Goal: Task Accomplishment & Management: Complete application form

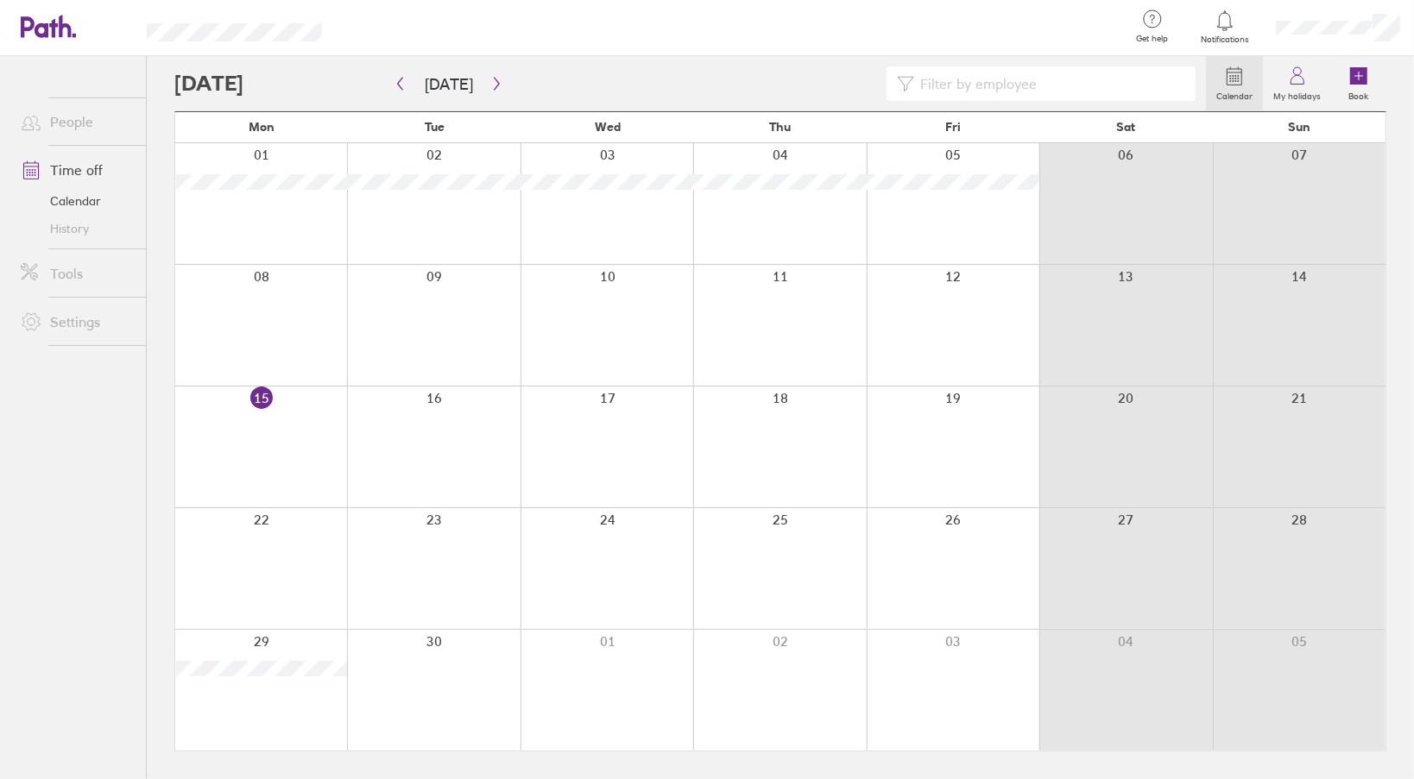
click at [91, 174] on link "Time off" at bounding box center [76, 170] width 139 height 35
click at [486, 92] on button "button" at bounding box center [497, 84] width 22 height 28
click at [198, 236] on div at bounding box center [261, 203] width 172 height 121
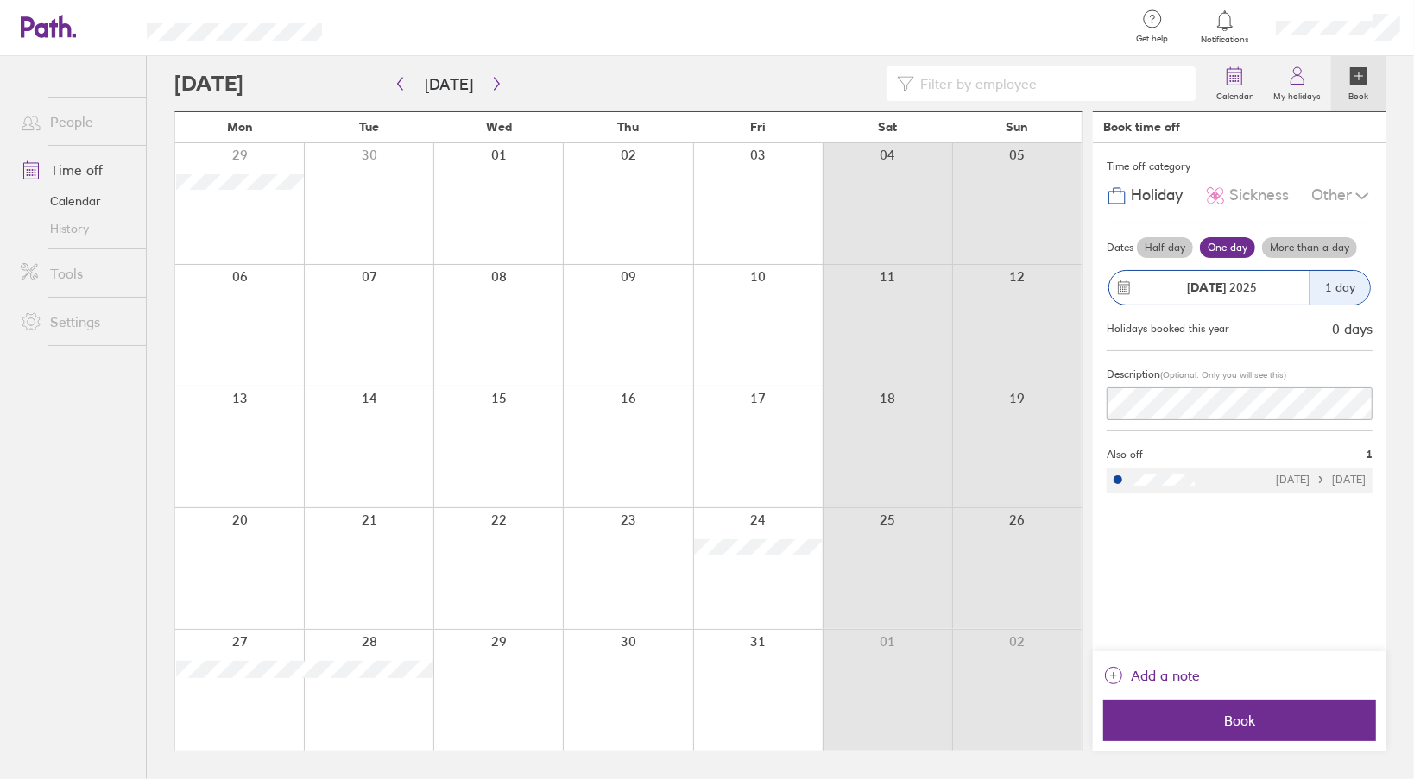
click at [1336, 283] on div "1 day" at bounding box center [1339, 288] width 60 height 34
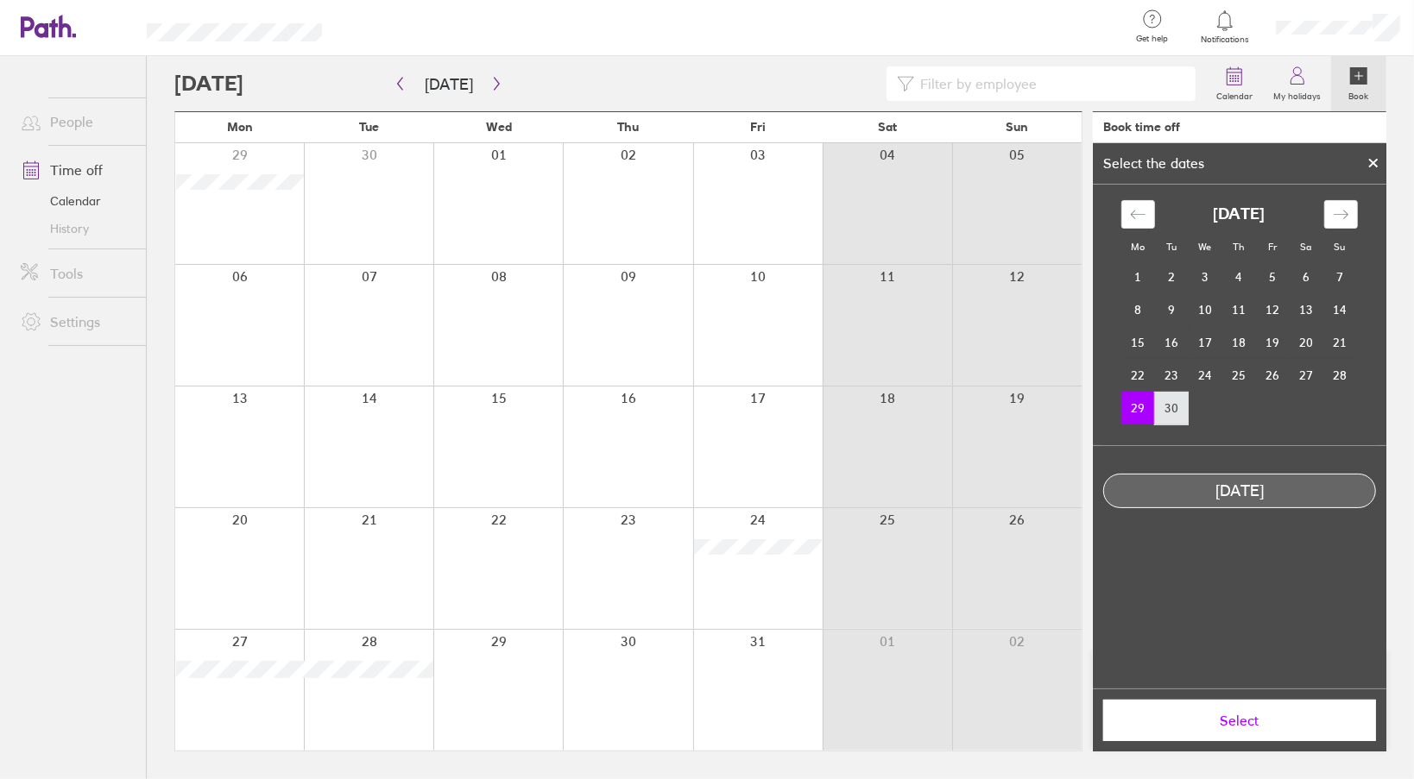
click at [1172, 413] on td "30" at bounding box center [1172, 408] width 34 height 33
click at [1238, 716] on span "Select" at bounding box center [1239, 721] width 249 height 16
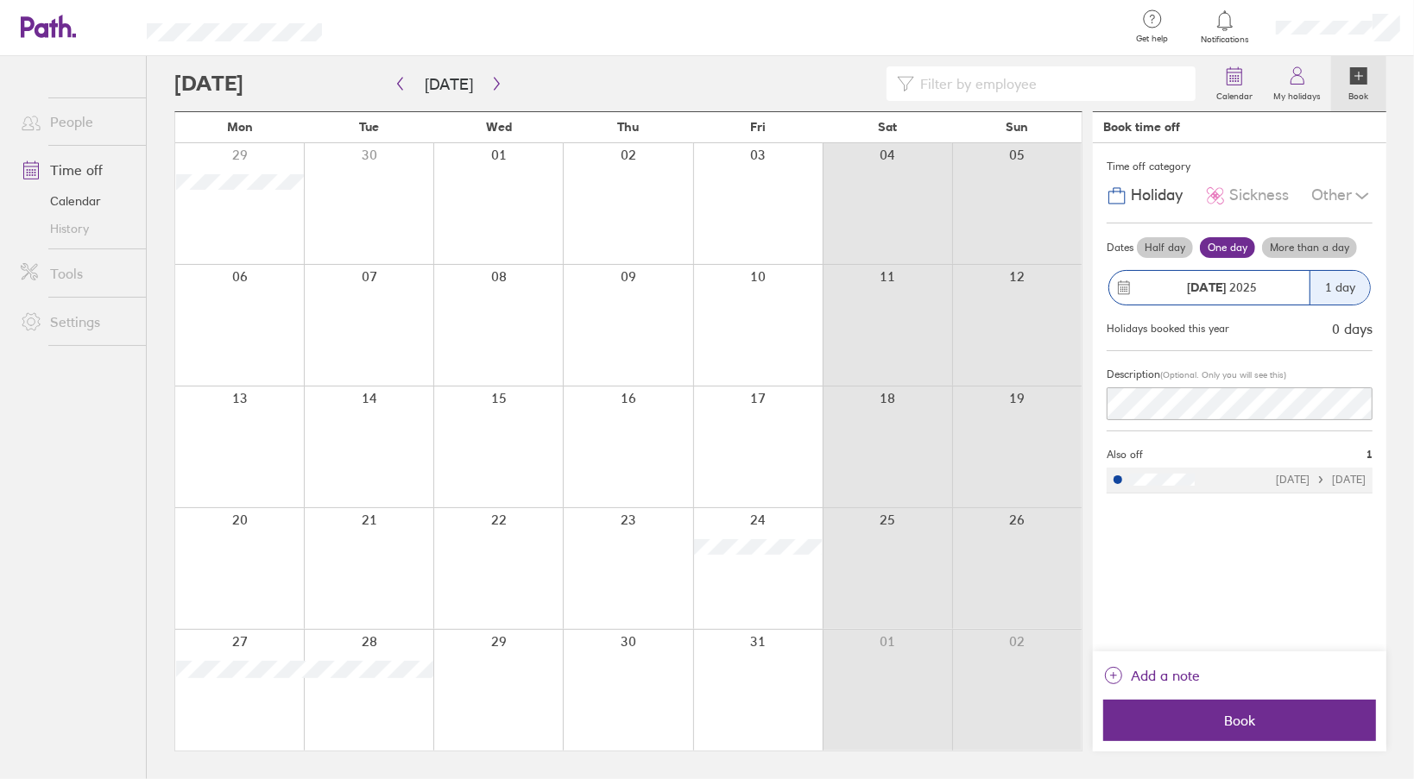
click at [1307, 245] on label "More than a day" at bounding box center [1309, 247] width 95 height 21
click at [0, 0] on input "More than a day" at bounding box center [0, 0] width 0 height 0
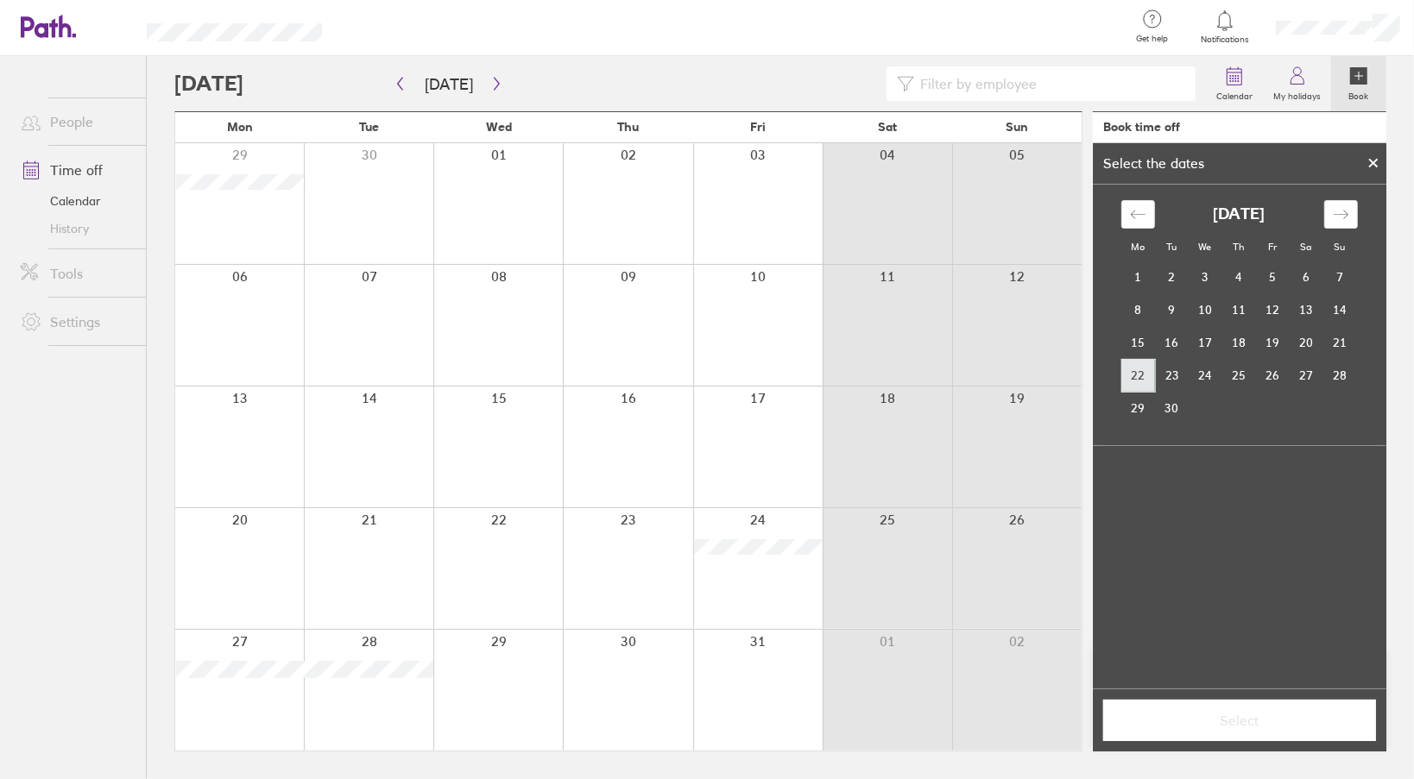
click at [1144, 369] on td "22" at bounding box center [1138, 375] width 34 height 33
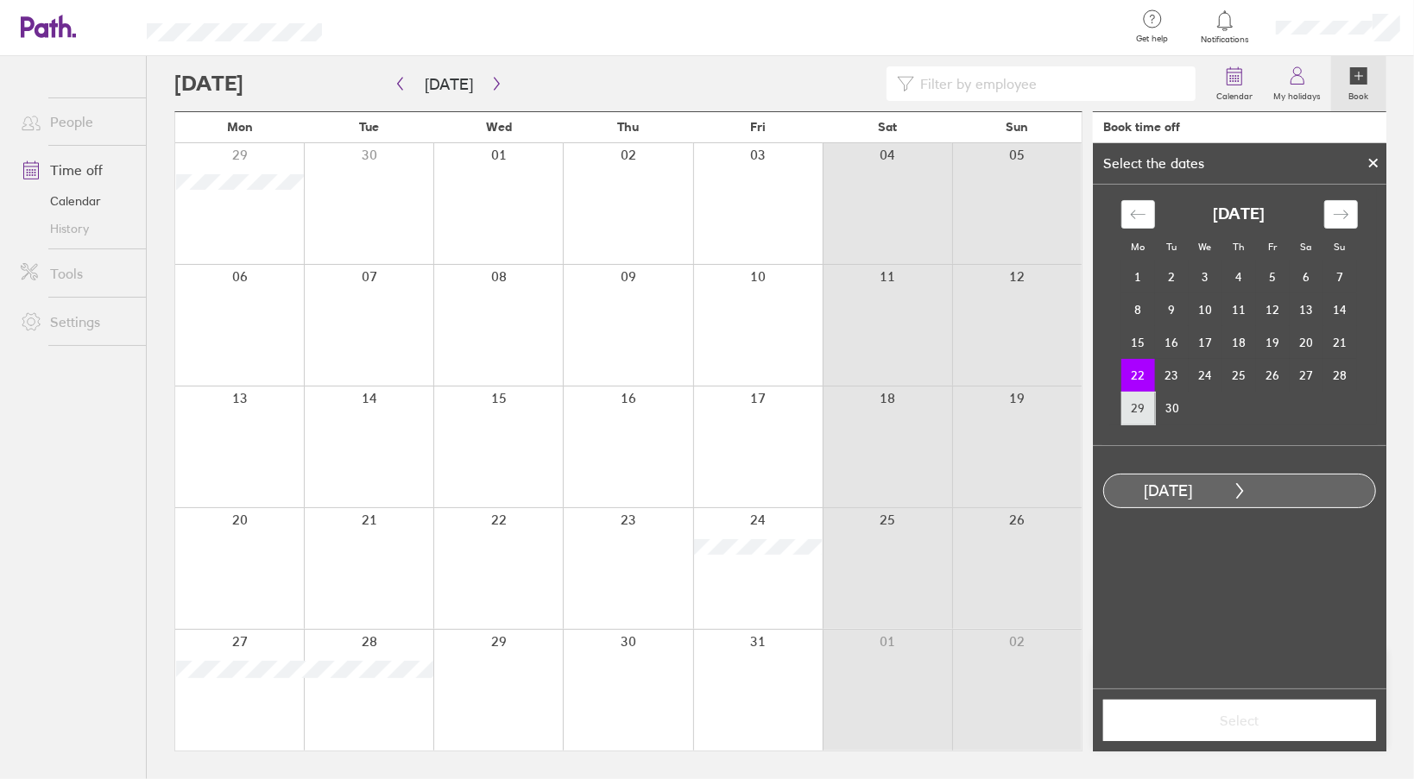
click at [1137, 411] on td "29" at bounding box center [1138, 408] width 34 height 33
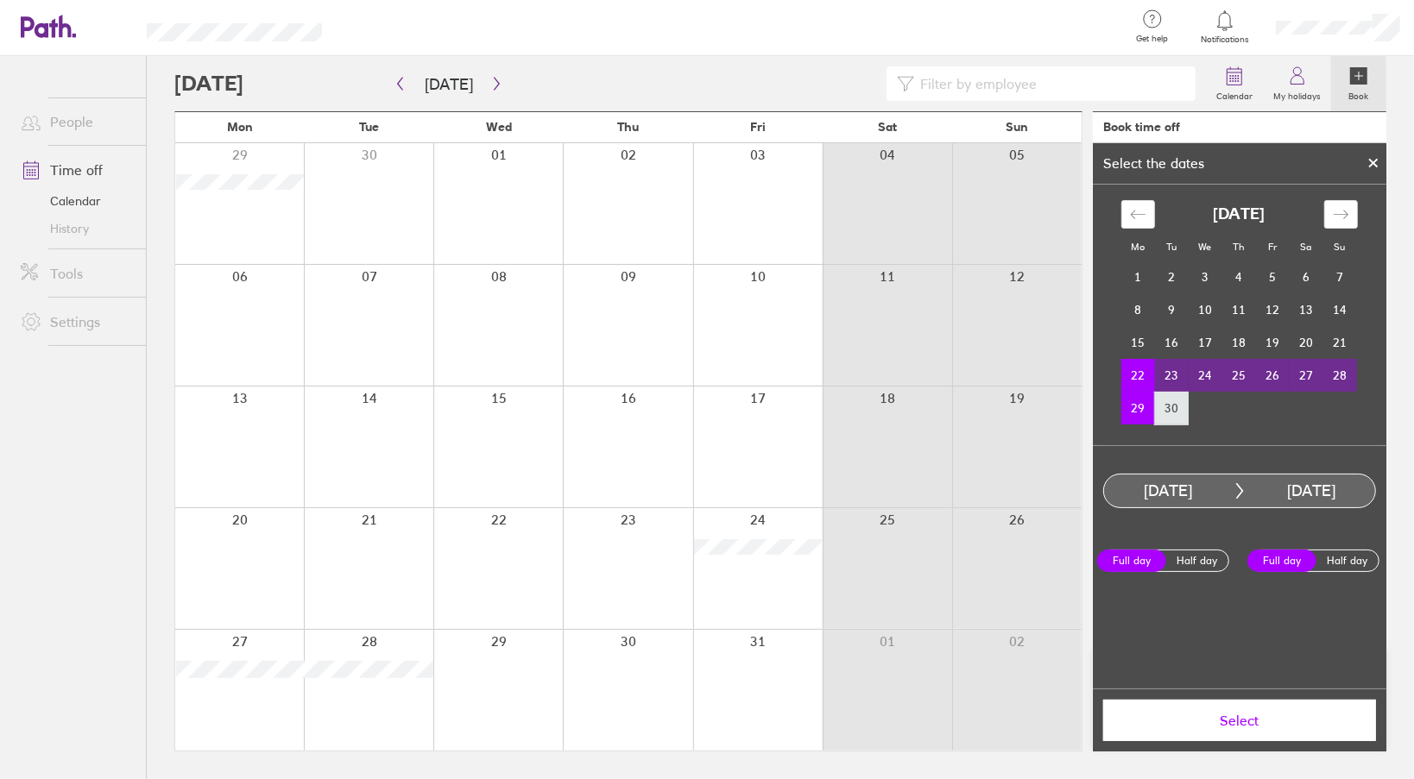
click at [1170, 411] on td "30" at bounding box center [1172, 408] width 34 height 33
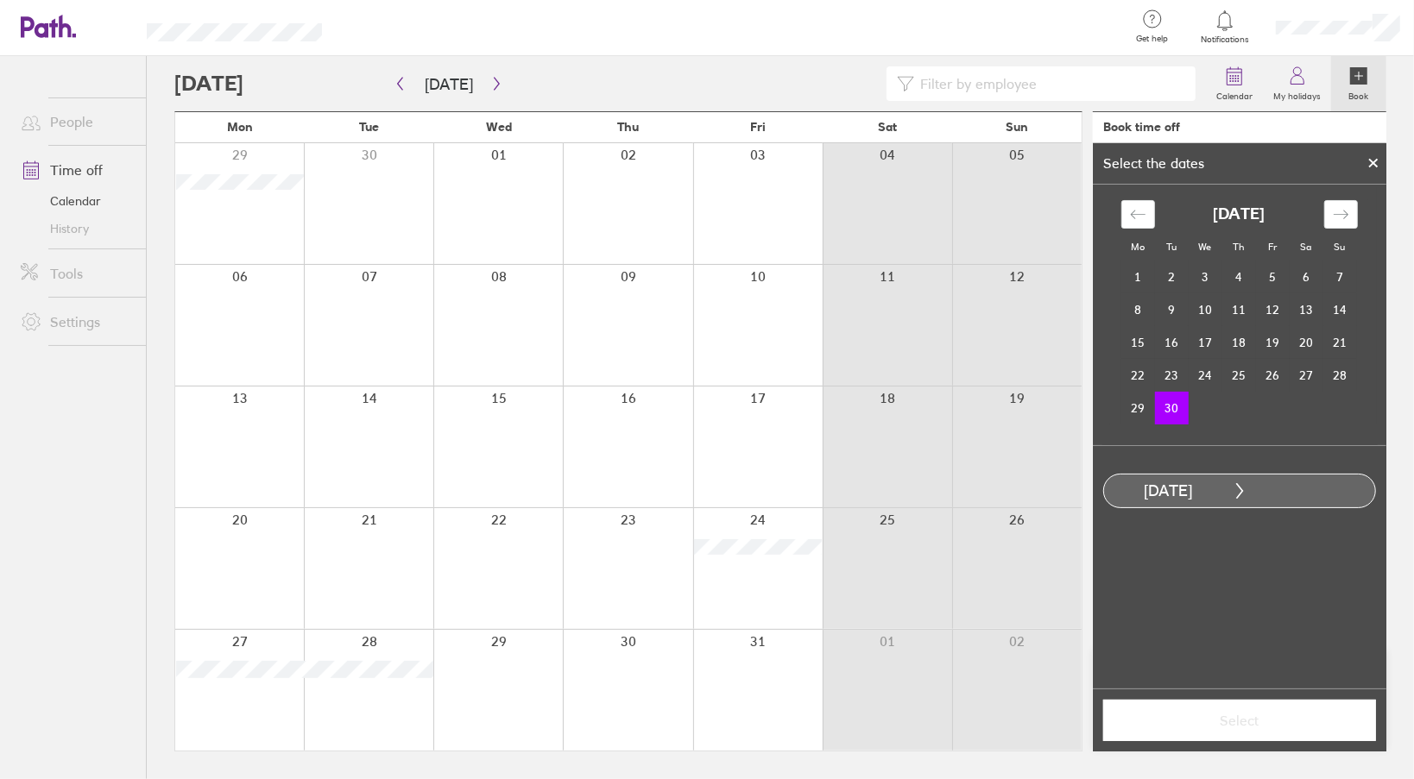
click at [1327, 410] on td "Calendar" at bounding box center [1340, 408] width 34 height 33
click at [1343, 344] on td "21" at bounding box center [1340, 342] width 34 height 33
click at [1169, 412] on td "30" at bounding box center [1172, 408] width 34 height 33
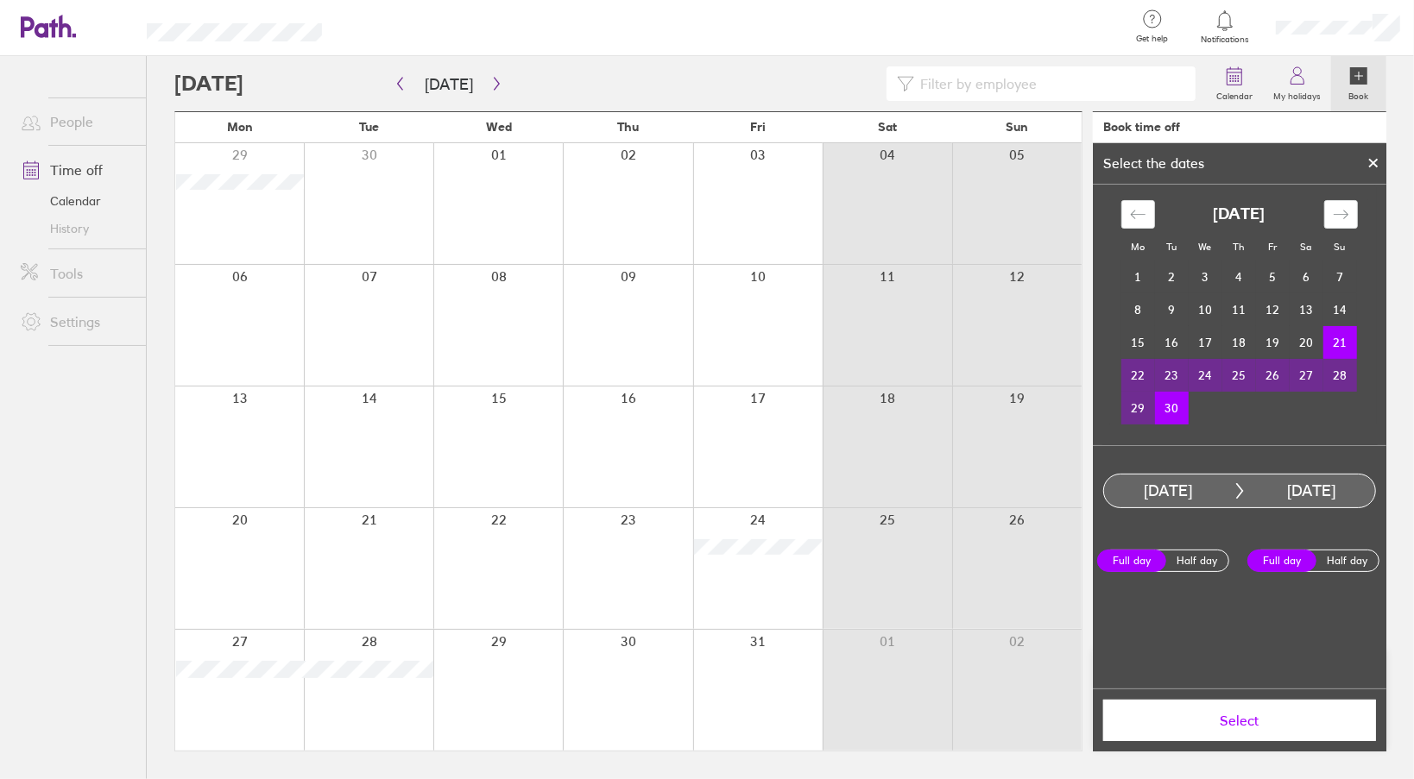
click at [1291, 559] on label "Full day" at bounding box center [1281, 561] width 69 height 22
click at [0, 0] on input "Full day" at bounding box center [0, 0] width 0 height 0
click at [1276, 718] on span "Select" at bounding box center [1239, 721] width 249 height 16
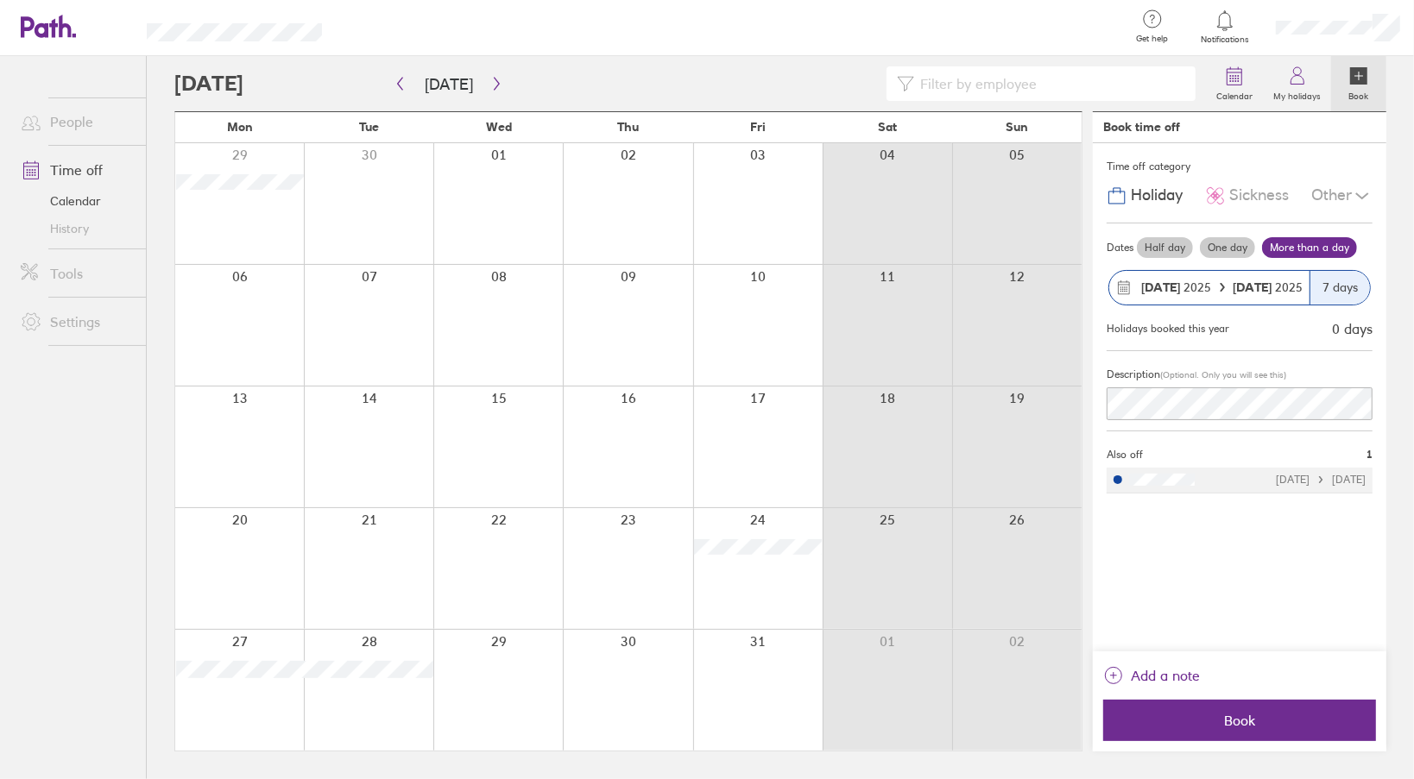
click at [1139, 197] on span "Holiday" at bounding box center [1156, 195] width 52 height 18
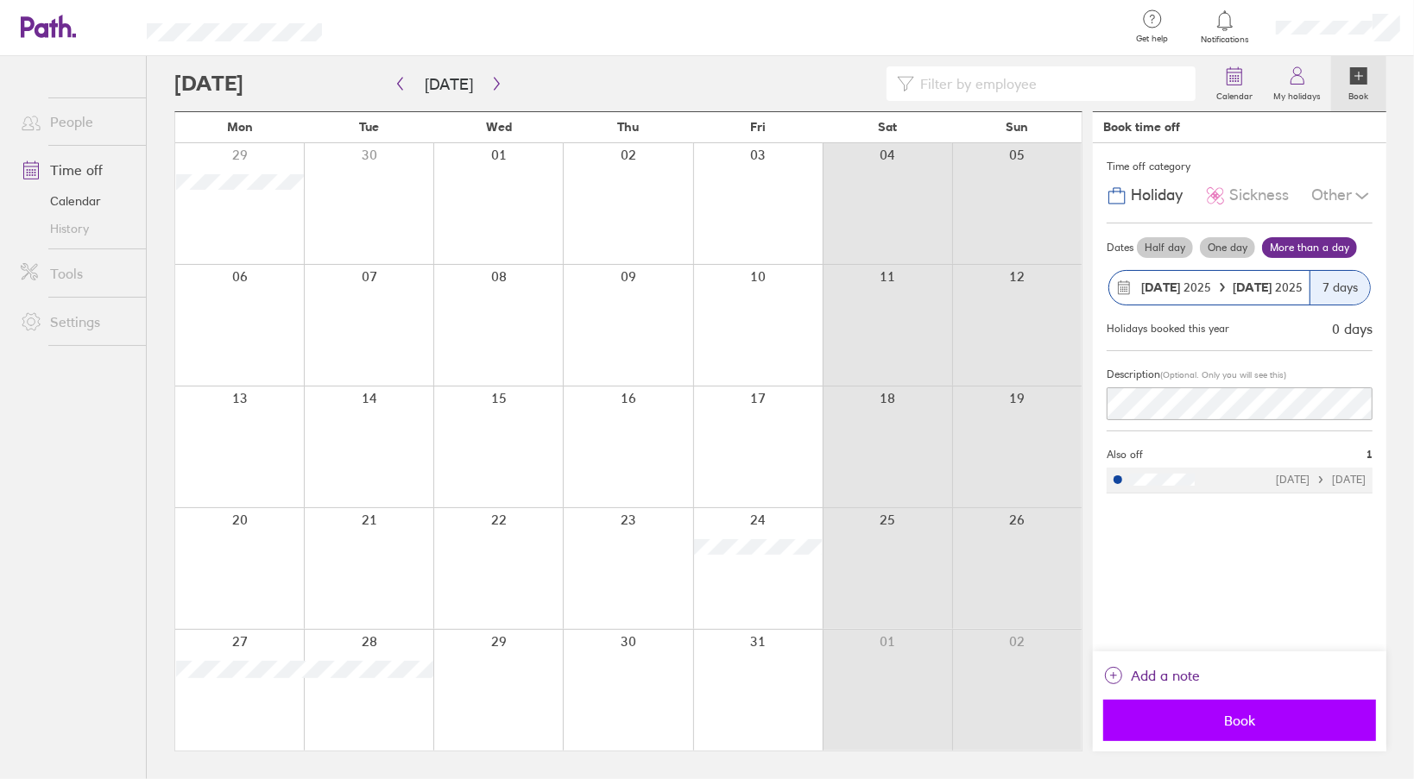
click at [1252, 734] on button "Book" at bounding box center [1239, 720] width 273 height 41
